Goal: Information Seeking & Learning: Learn about a topic

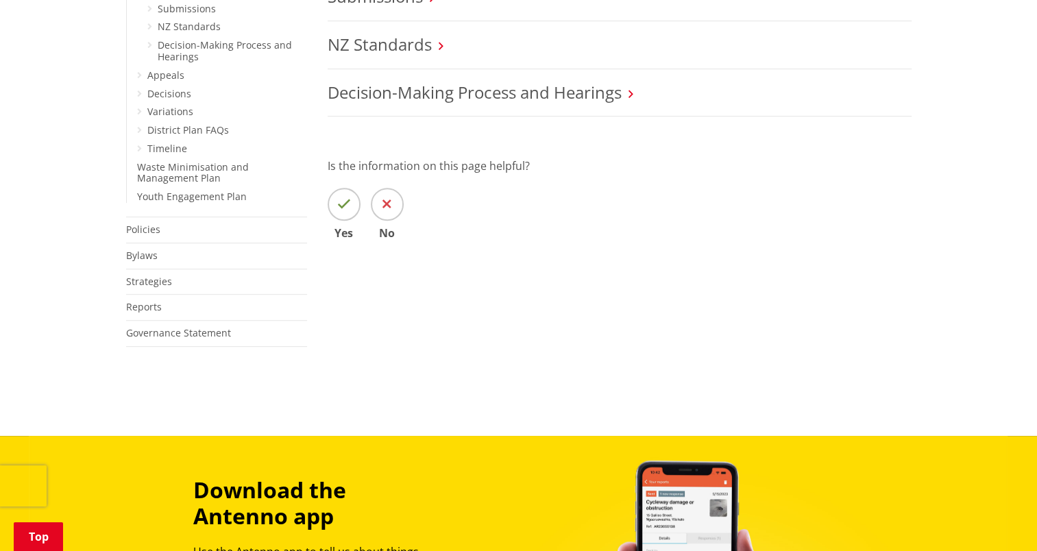
scroll to position [617, 0]
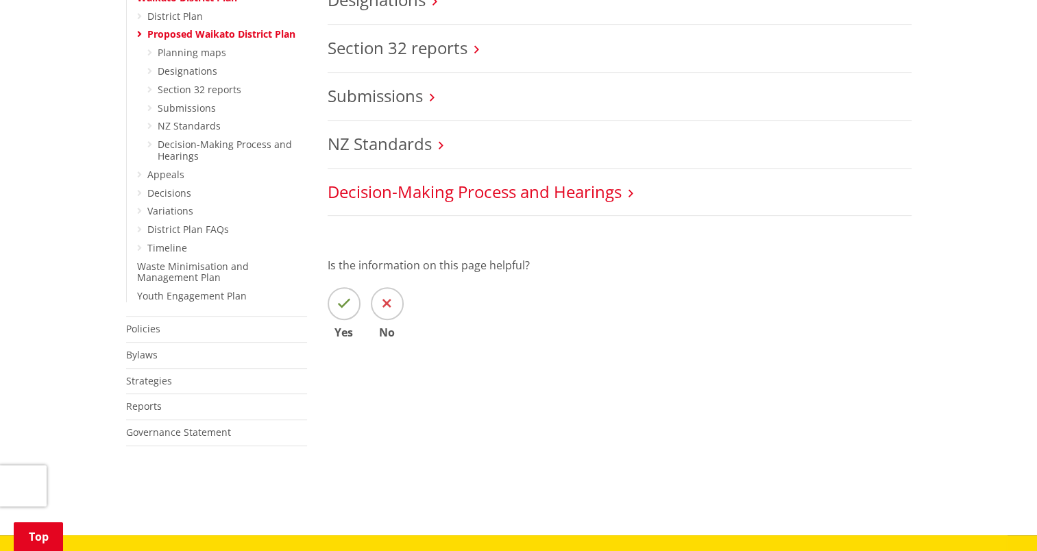
click at [483, 187] on link "Decision-Making Process and Hearings" at bounding box center [475, 191] width 294 height 23
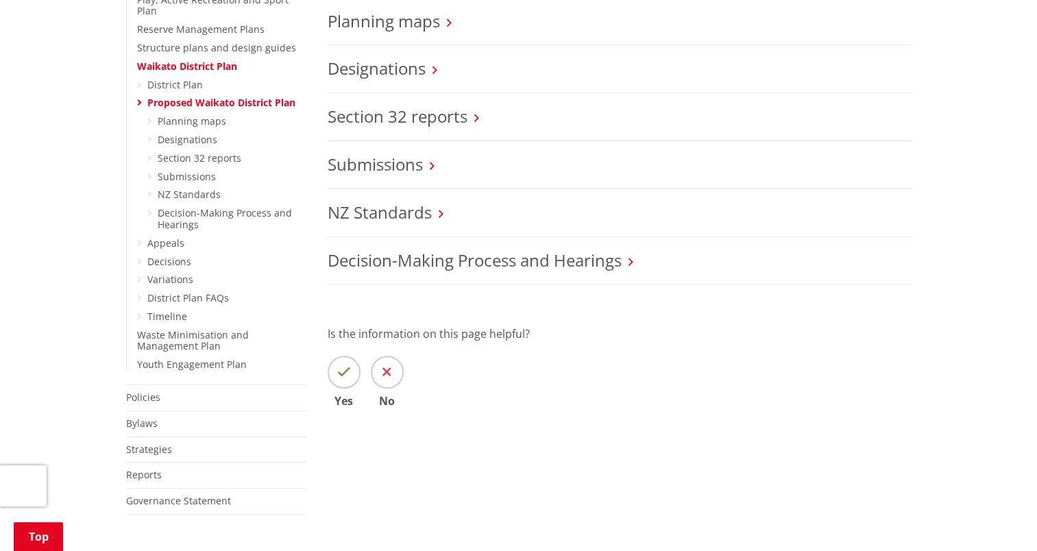
scroll to position [548, 0]
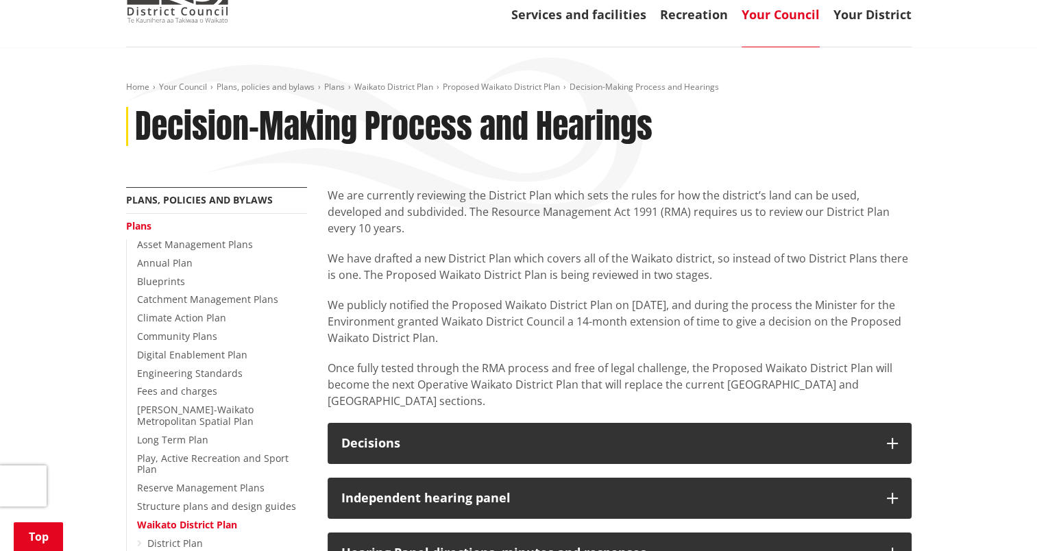
scroll to position [411, 0]
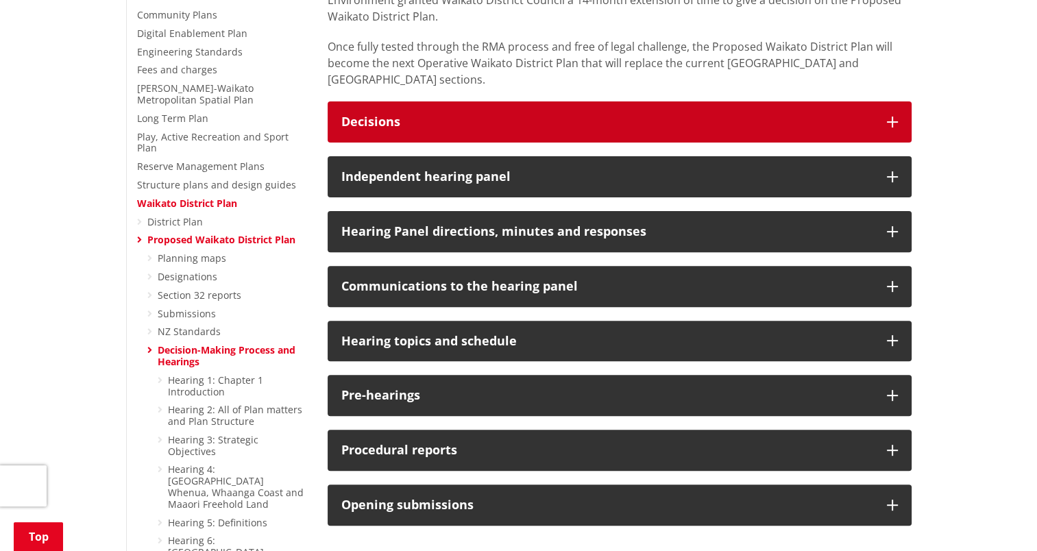
click at [824, 115] on h3 "Decisions" at bounding box center [607, 122] width 532 height 14
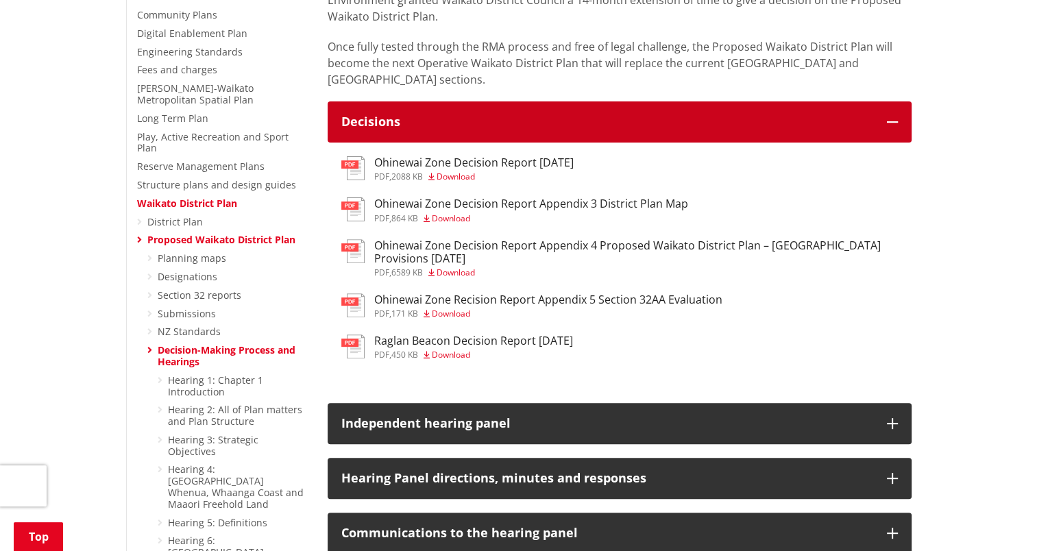
click at [824, 115] on h3 "Decisions" at bounding box center [607, 122] width 532 height 14
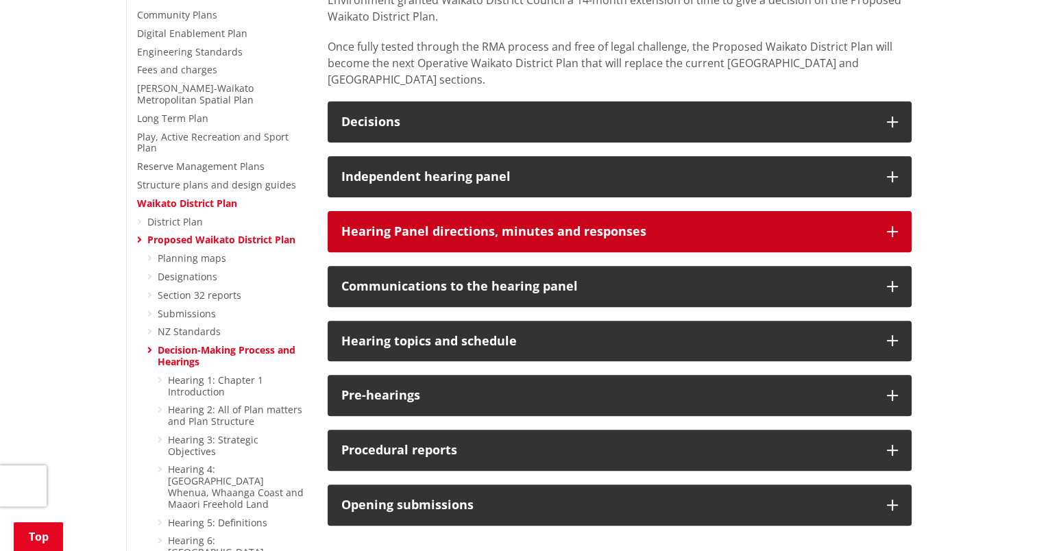
click at [593, 225] on h3 "Hearing Panel directions, minutes and responses" at bounding box center [607, 232] width 532 height 14
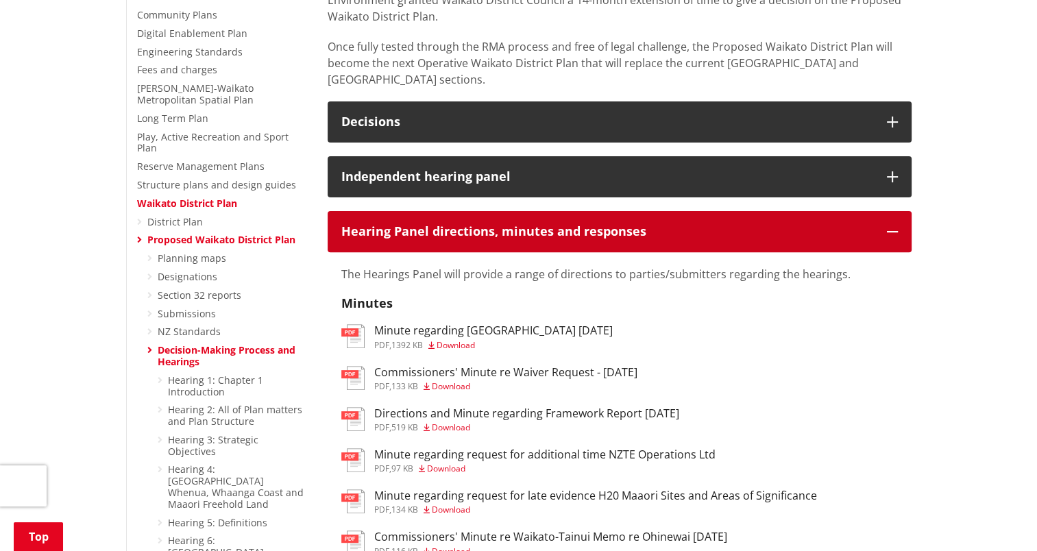
click at [593, 225] on h3 "Hearing Panel directions, minutes and responses" at bounding box center [607, 232] width 532 height 14
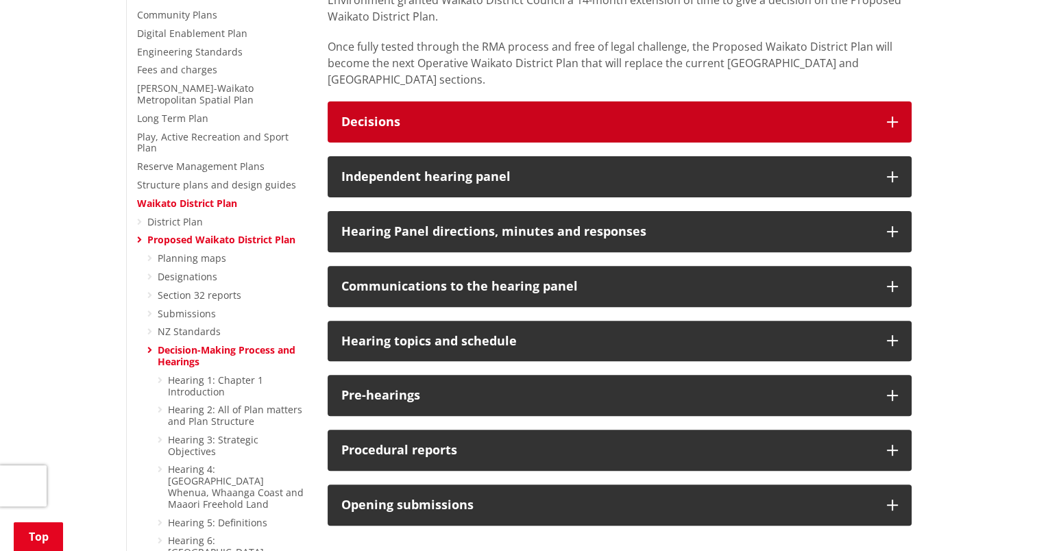
click at [595, 115] on h3 "Decisions" at bounding box center [607, 122] width 532 height 14
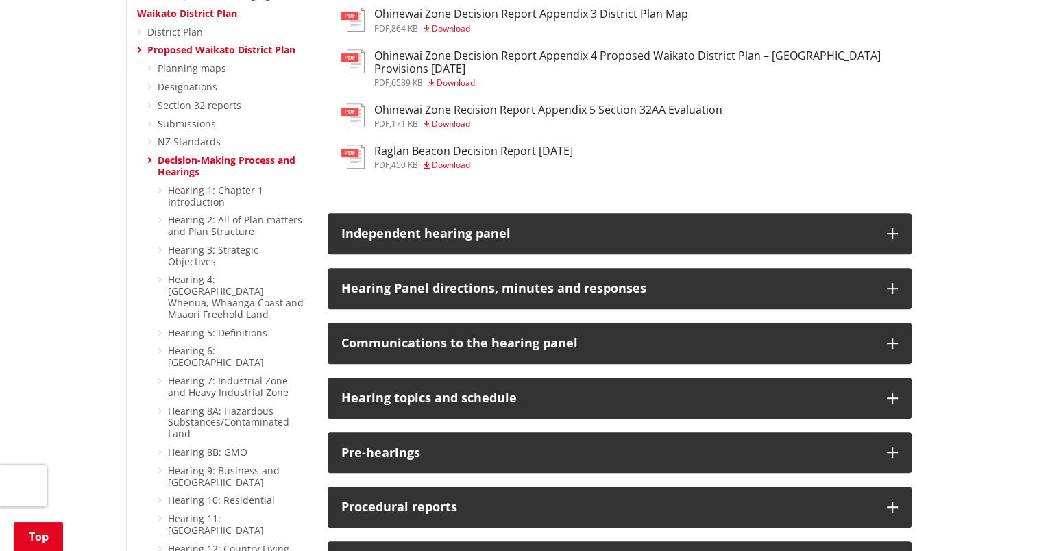
scroll to position [617, 0]
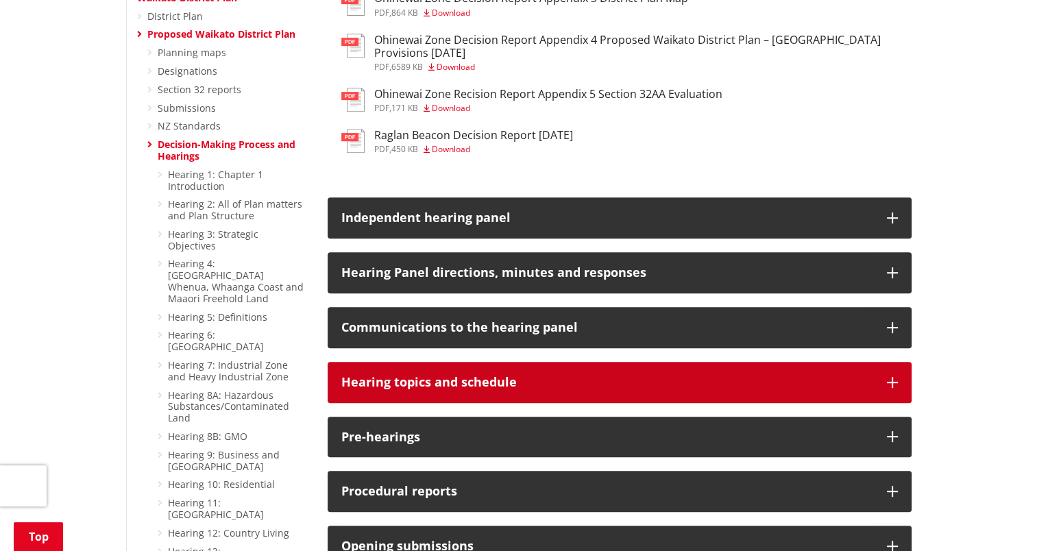
click at [611, 376] on h3 "Hearing topics and schedule" at bounding box center [607, 383] width 532 height 14
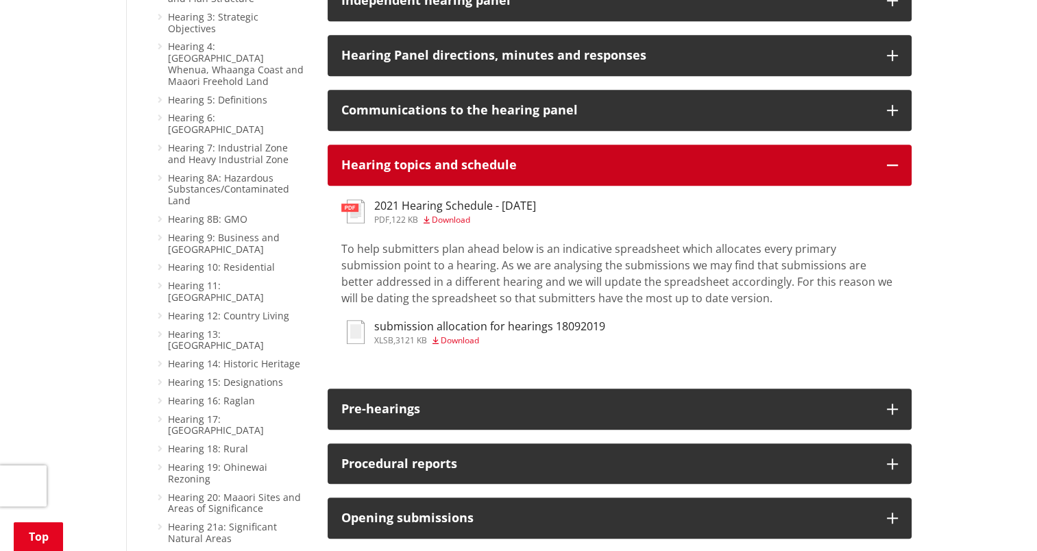
scroll to position [959, 0]
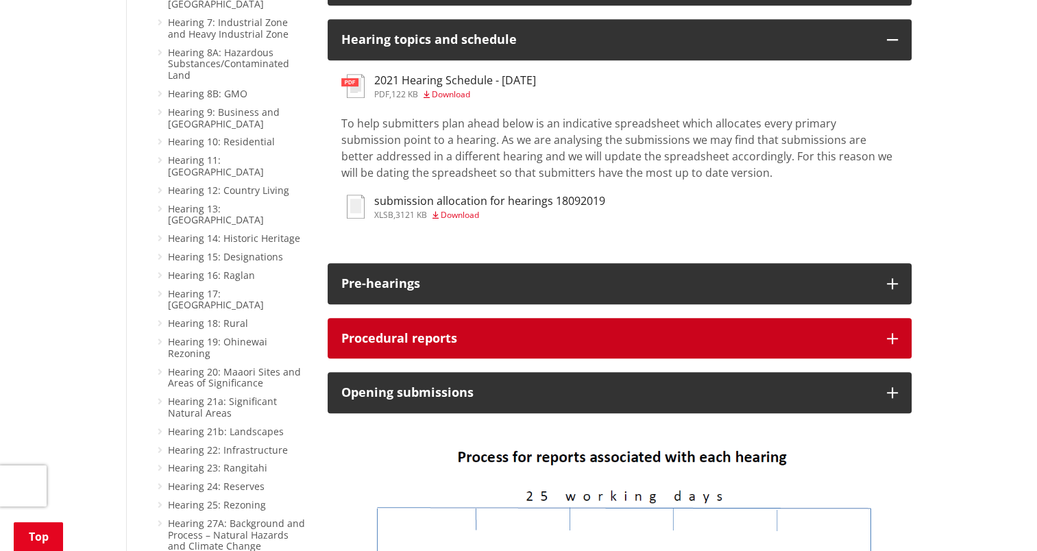
click at [580, 332] on h3 "Procedural reports" at bounding box center [607, 339] width 532 height 14
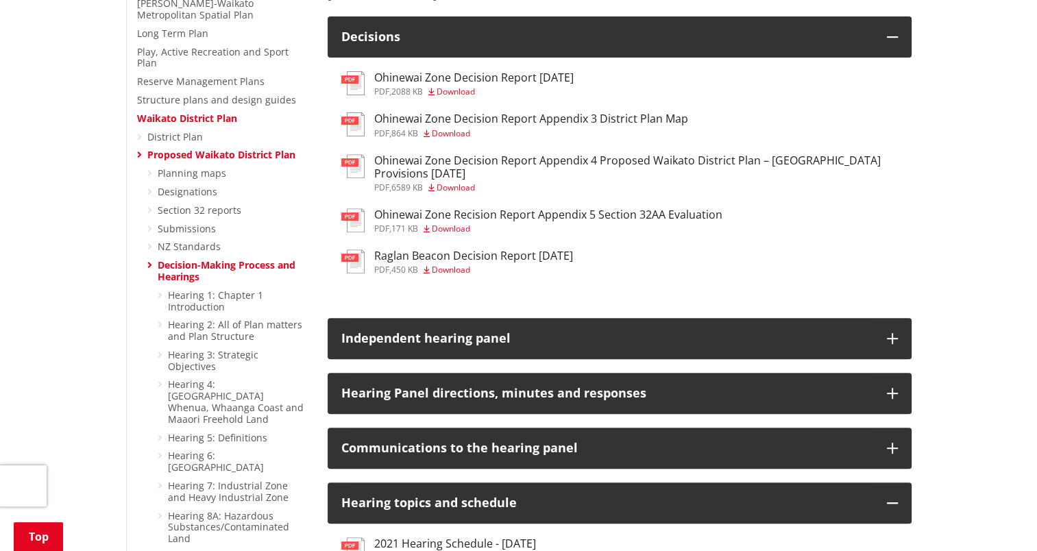
scroll to position [480, 0]
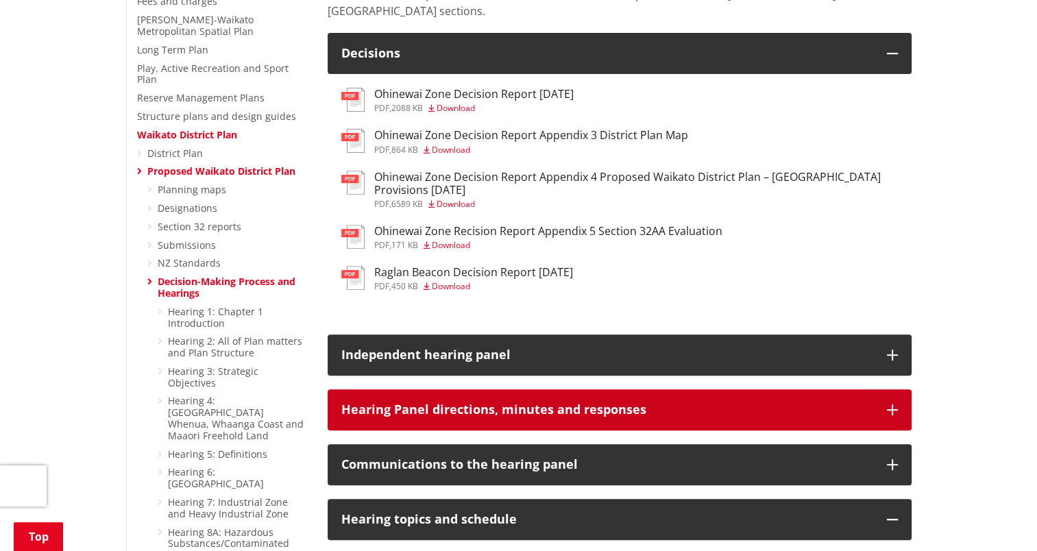
click at [573, 403] on h3 "Hearing Panel directions, minutes and responses" at bounding box center [607, 410] width 532 height 14
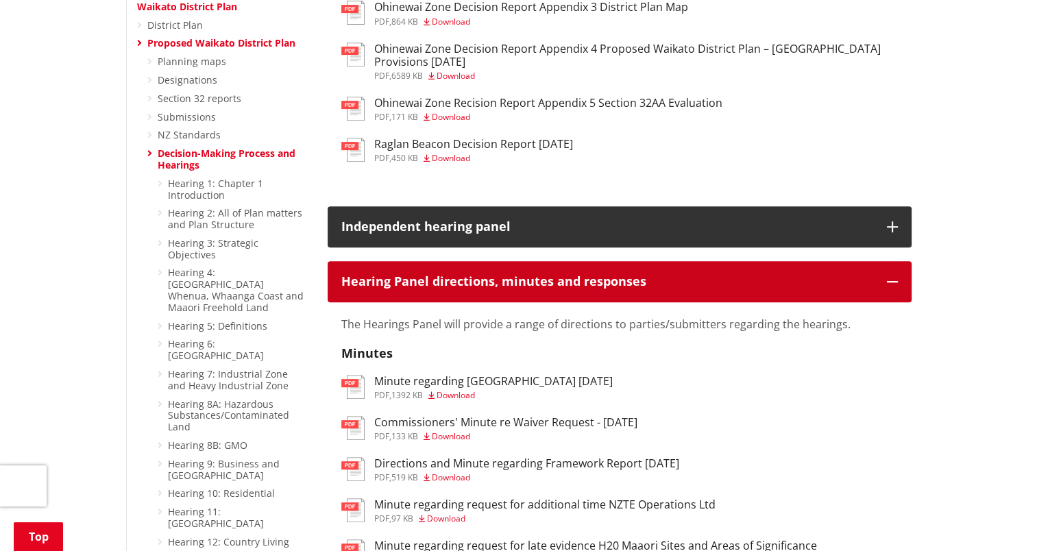
scroll to position [617, 0]
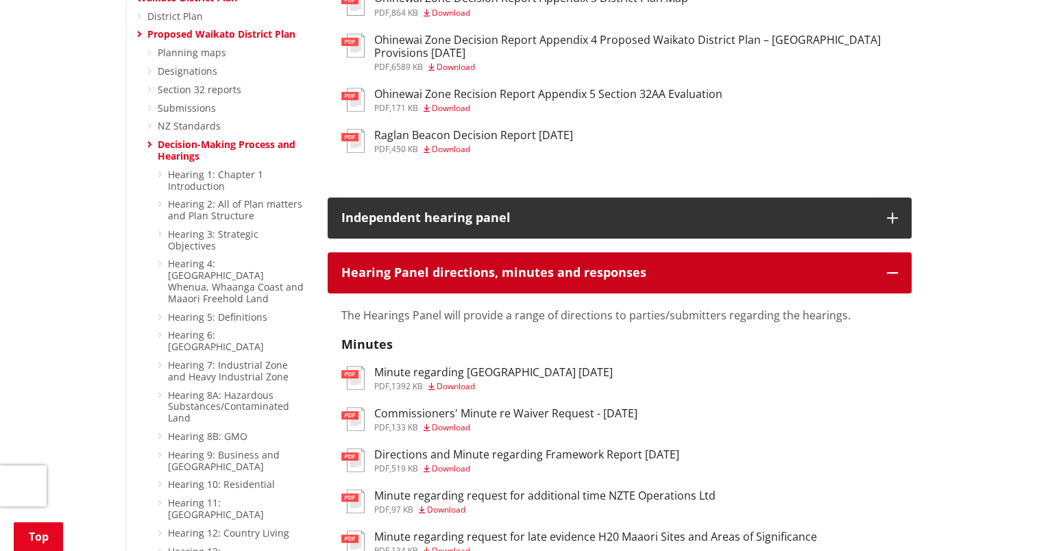
click at [543, 266] on h3 "Hearing Panel directions, minutes and responses" at bounding box center [607, 273] width 532 height 14
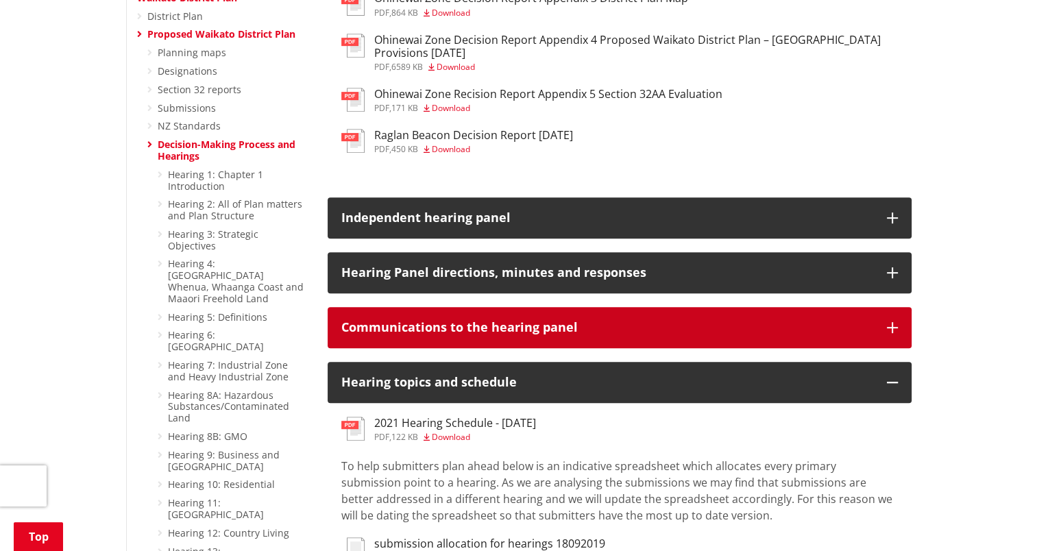
click at [559, 321] on h3 "Communications to the hearing panel" at bounding box center [607, 328] width 532 height 14
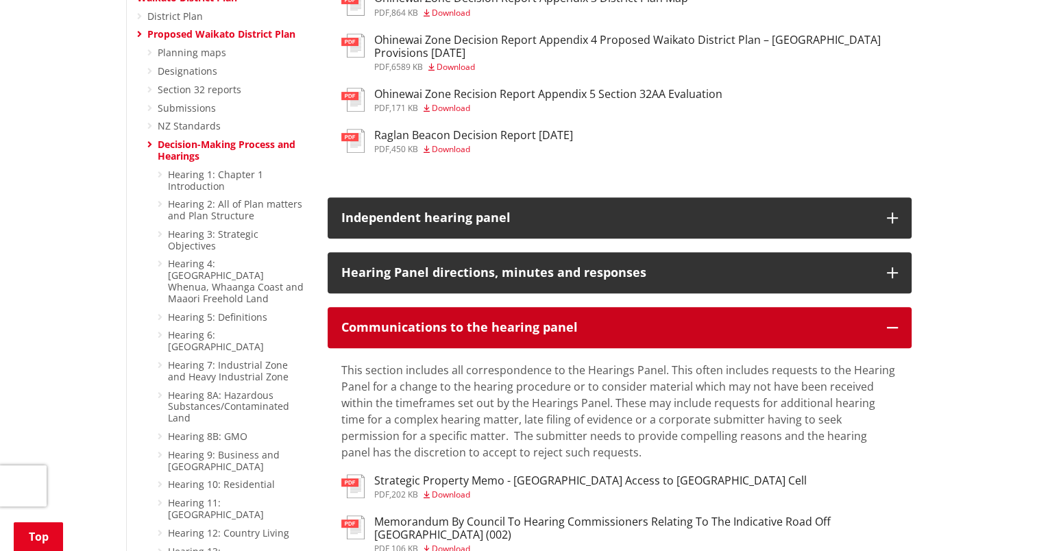
click at [559, 321] on h3 "Communications to the hearing panel" at bounding box center [607, 328] width 532 height 14
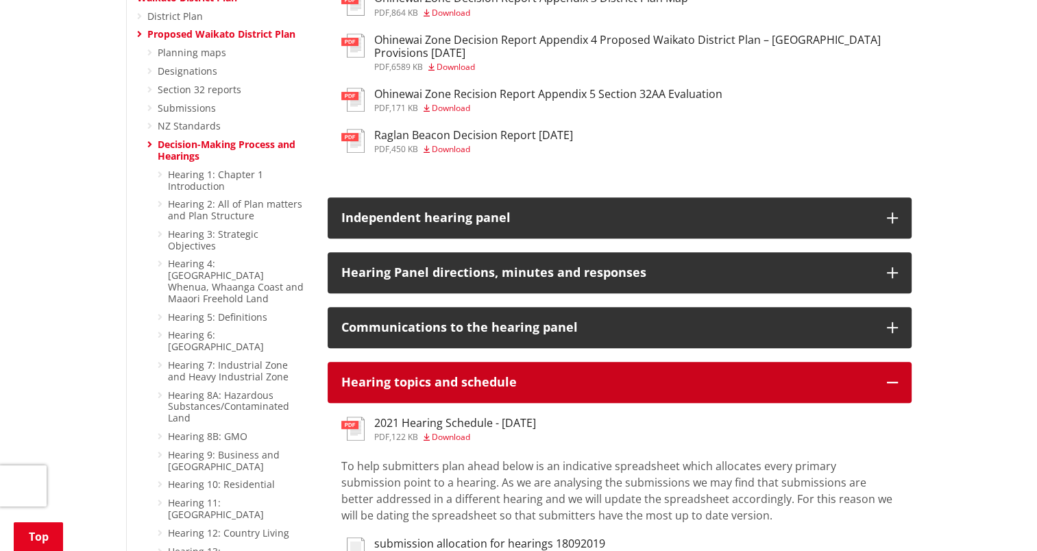
click at [555, 370] on button "Hearing topics and schedule" at bounding box center [620, 382] width 584 height 41
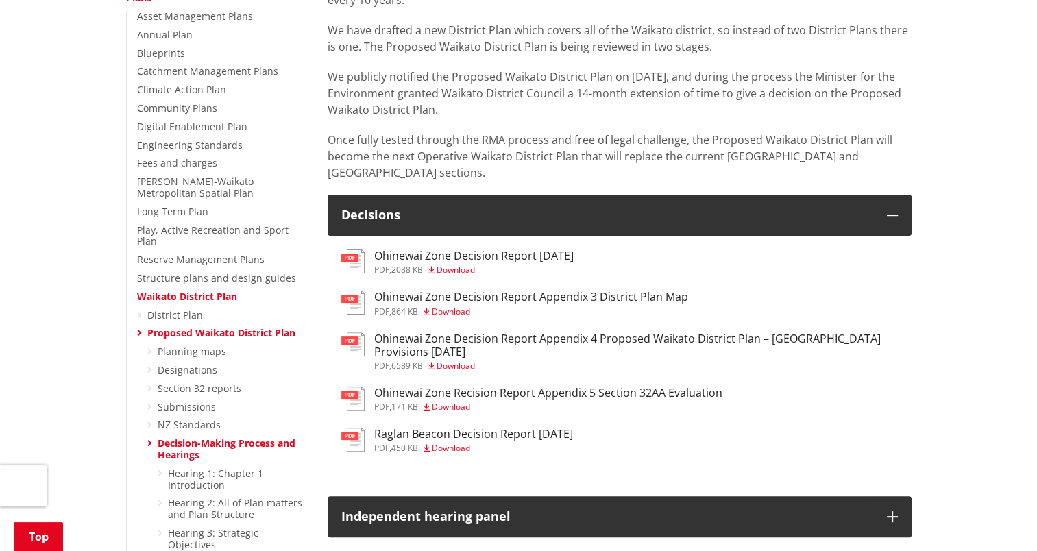
scroll to position [206, 0]
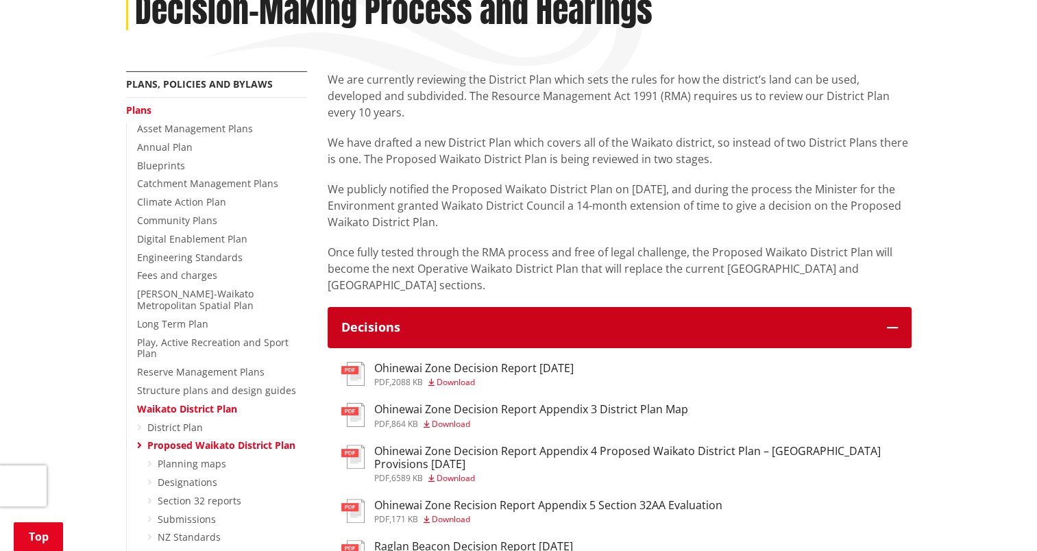
click at [607, 307] on button "Decisions" at bounding box center [620, 327] width 584 height 41
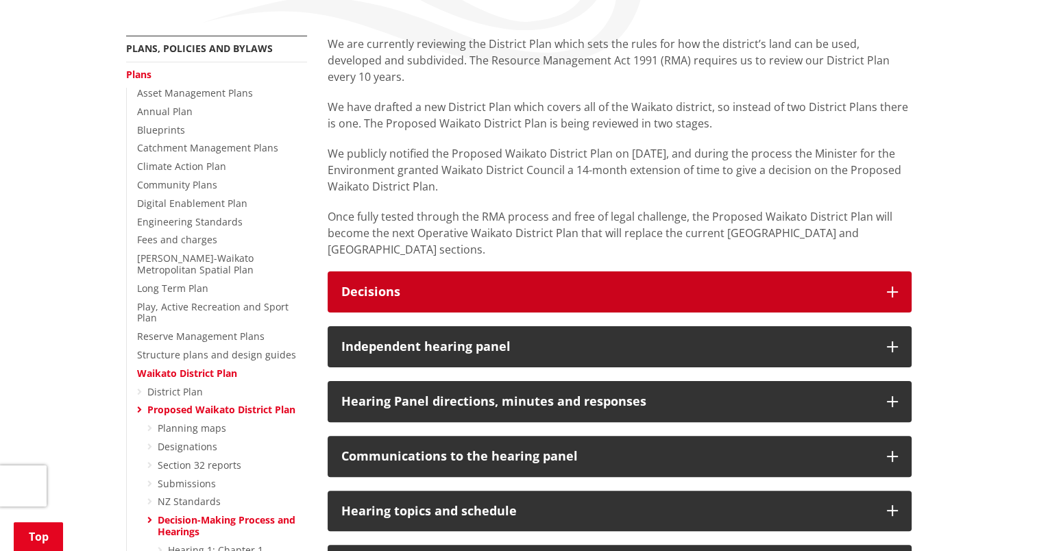
scroll to position [274, 0]
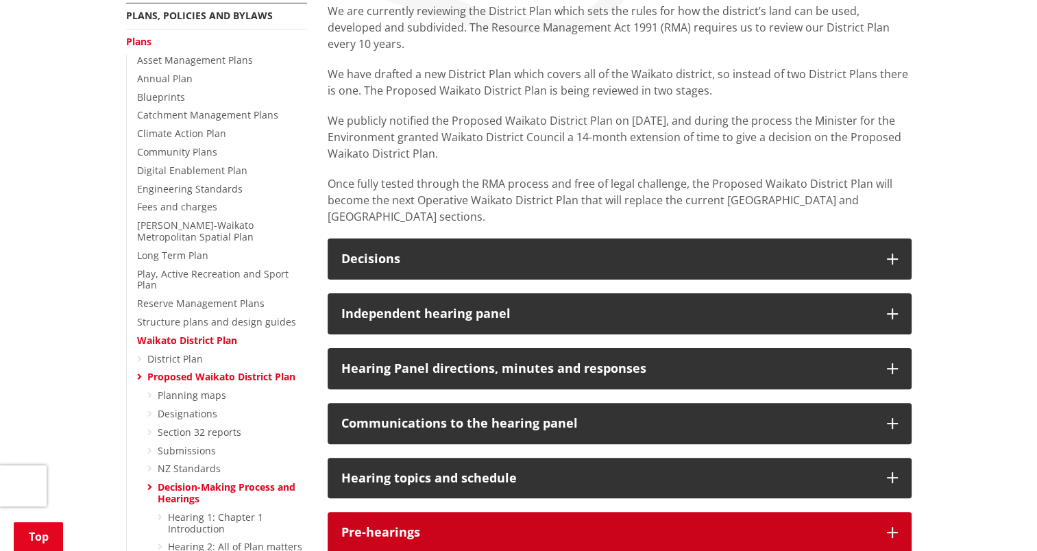
click at [881, 512] on button "Pre-hearings" at bounding box center [620, 532] width 584 height 41
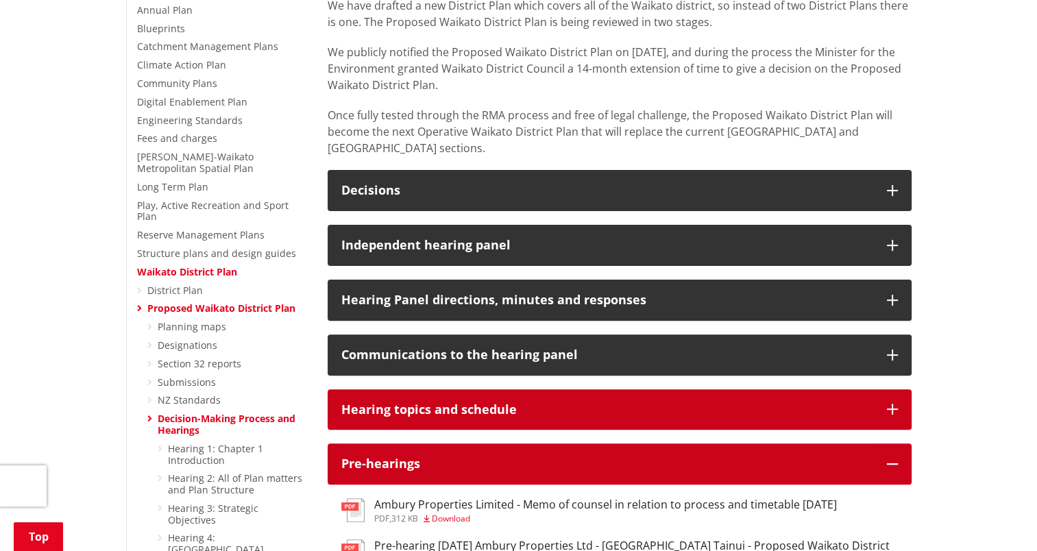
scroll to position [411, 0]
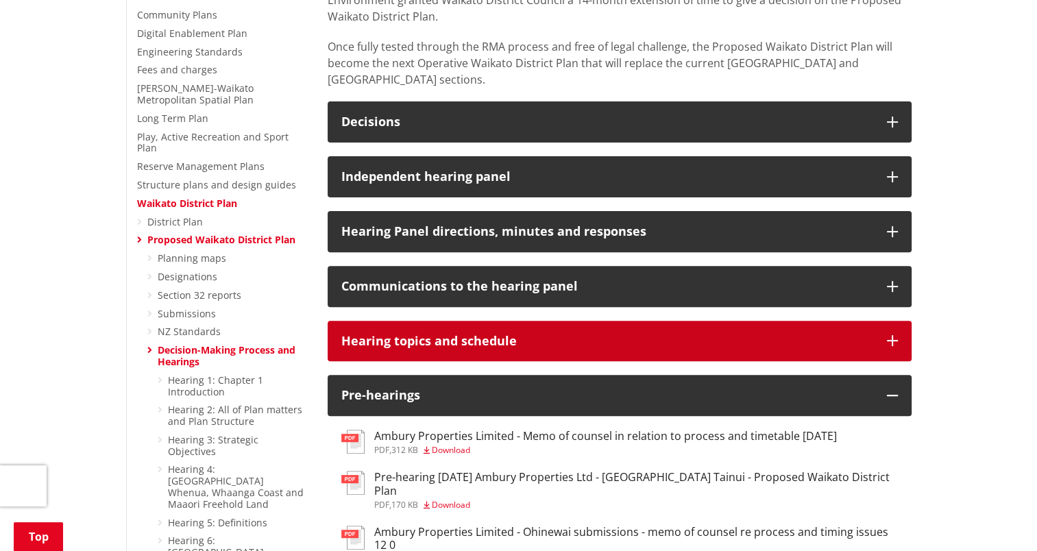
click at [899, 321] on button "Hearing topics and schedule" at bounding box center [620, 341] width 584 height 41
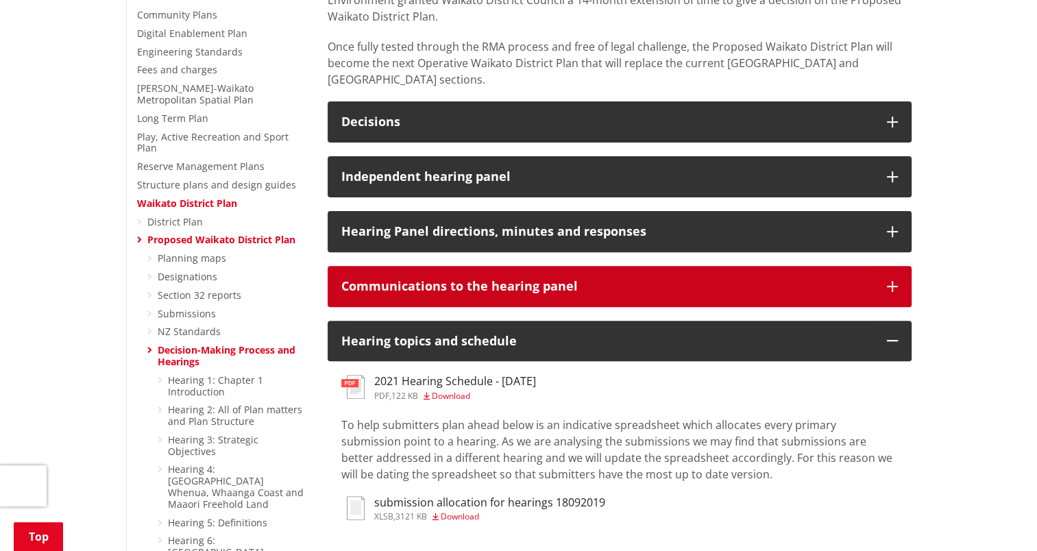
click at [894, 281] on icon "button" at bounding box center [892, 286] width 11 height 11
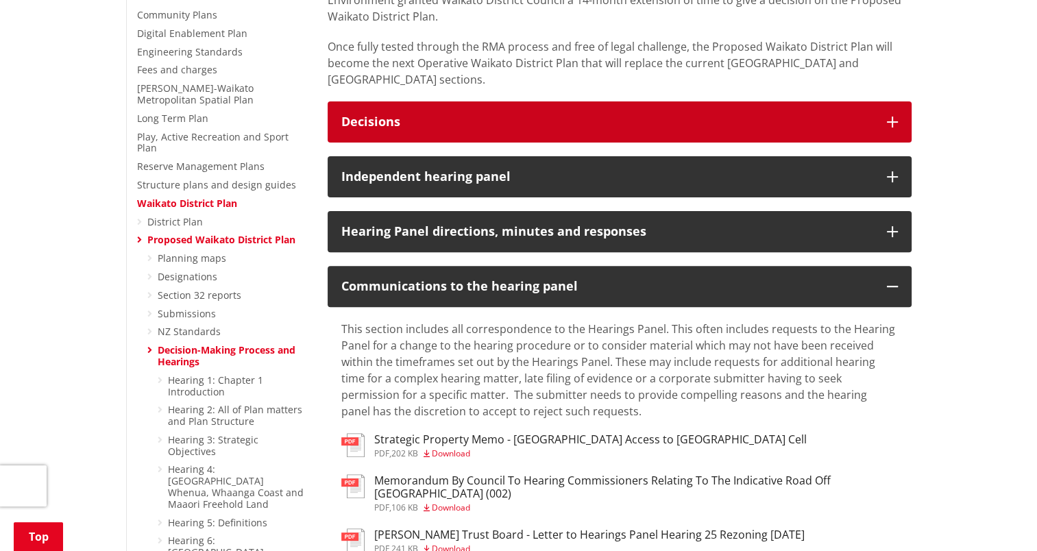
click at [707, 106] on button "Decisions" at bounding box center [620, 121] width 584 height 41
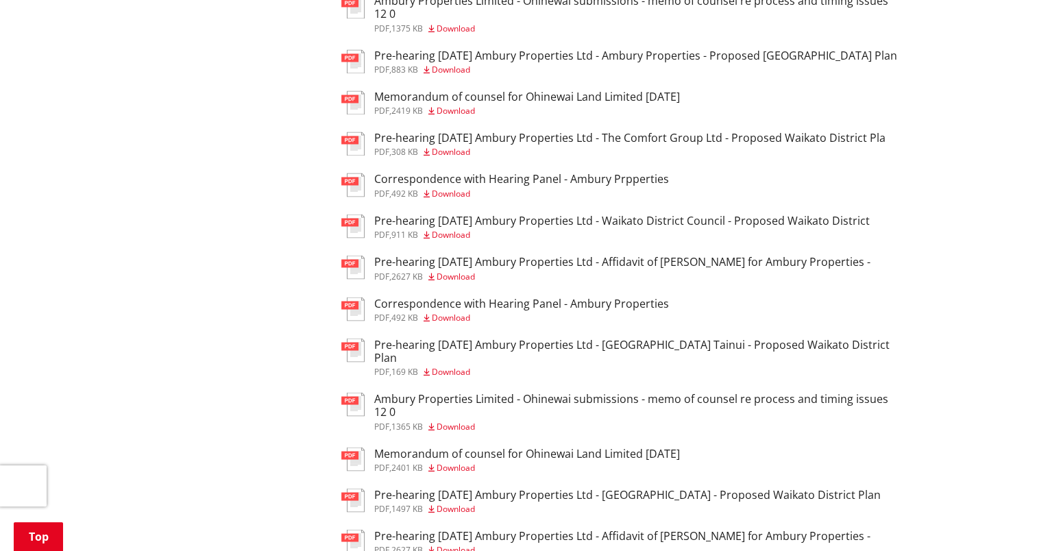
scroll to position [2878, 0]
